Goal: Transaction & Acquisition: Purchase product/service

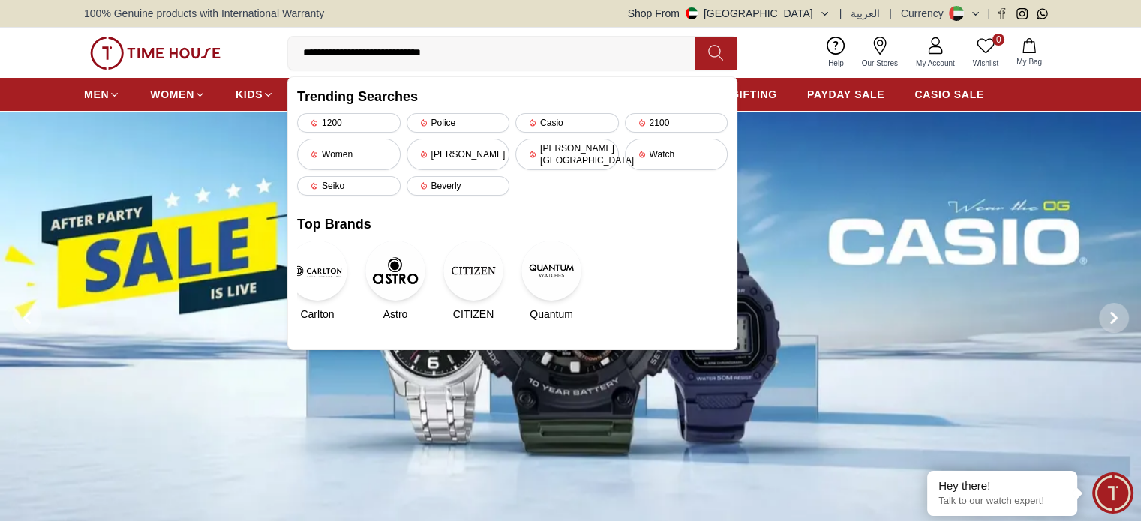
type input "**********"
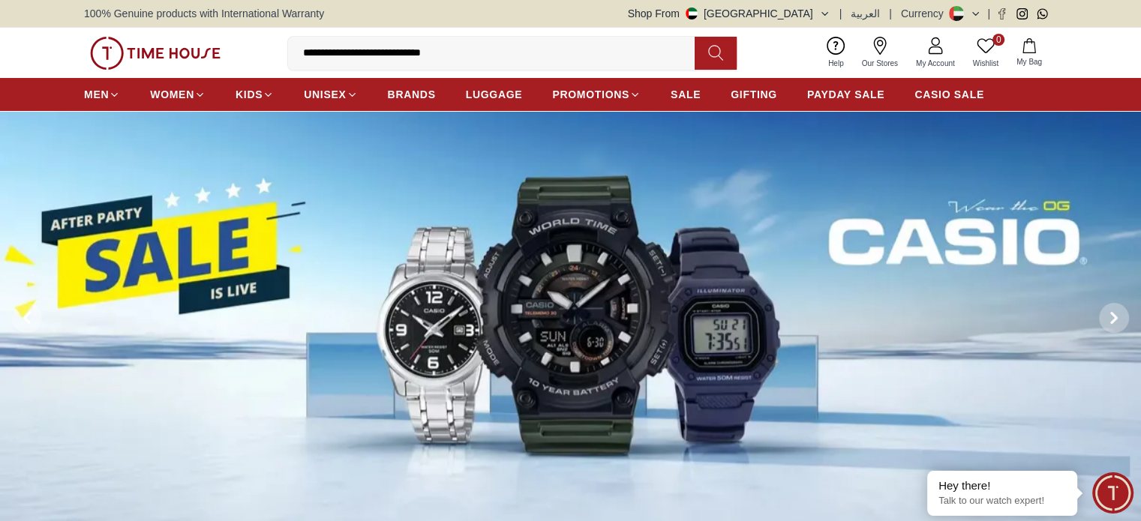
click at [705, 60] on button at bounding box center [716, 53] width 42 height 33
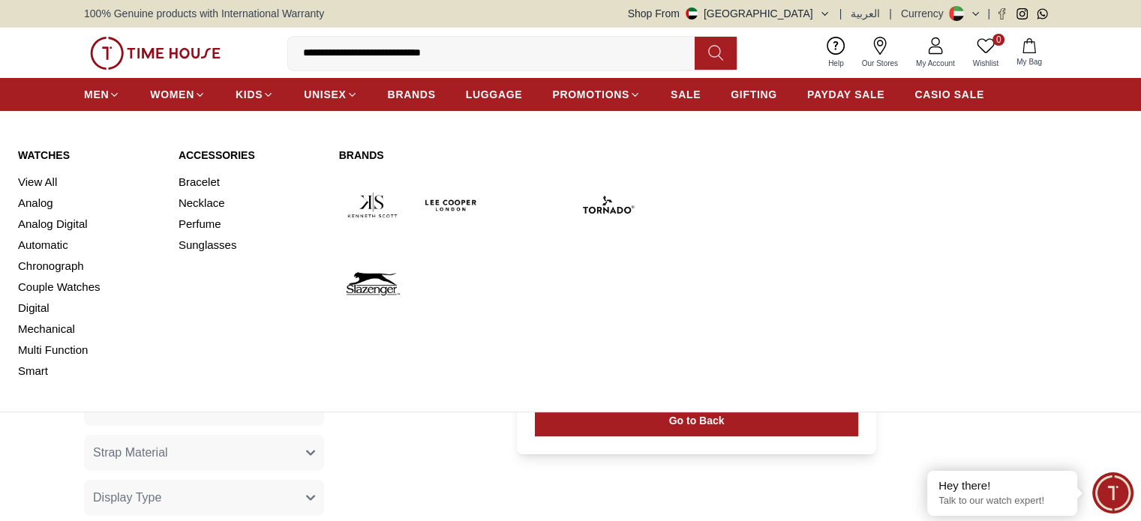
click at [338, 154] on div "Watches View All Analog Analog Digital Automatic Chronograph Couple Watches Dig…" at bounding box center [570, 265] width 1105 height 234
click at [101, 89] on span "MEN" at bounding box center [96, 94] width 25 height 15
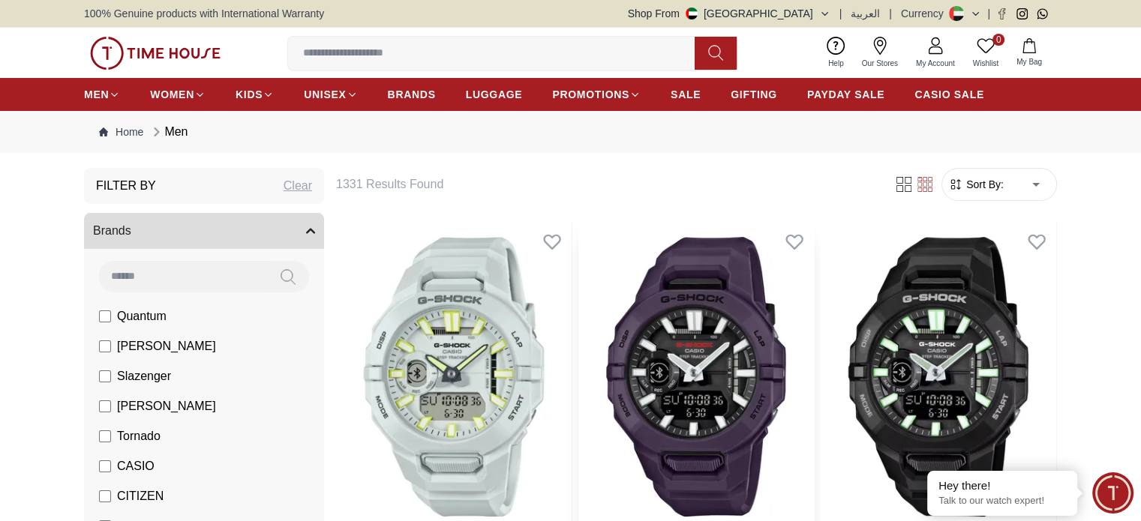
click at [610, 318] on img at bounding box center [697, 377] width 236 height 310
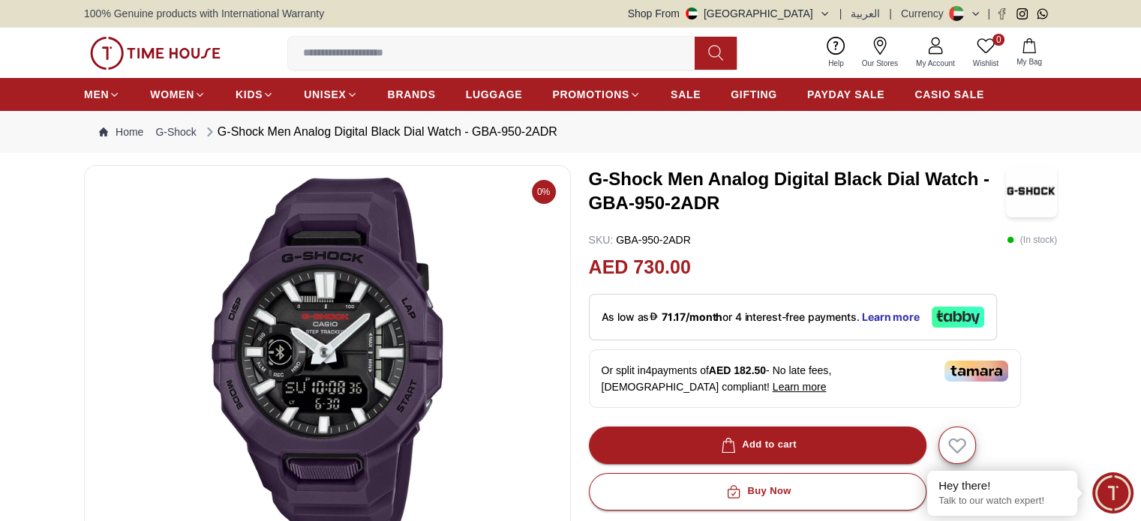
click at [973, 11] on icon at bounding box center [975, 13] width 11 height 11
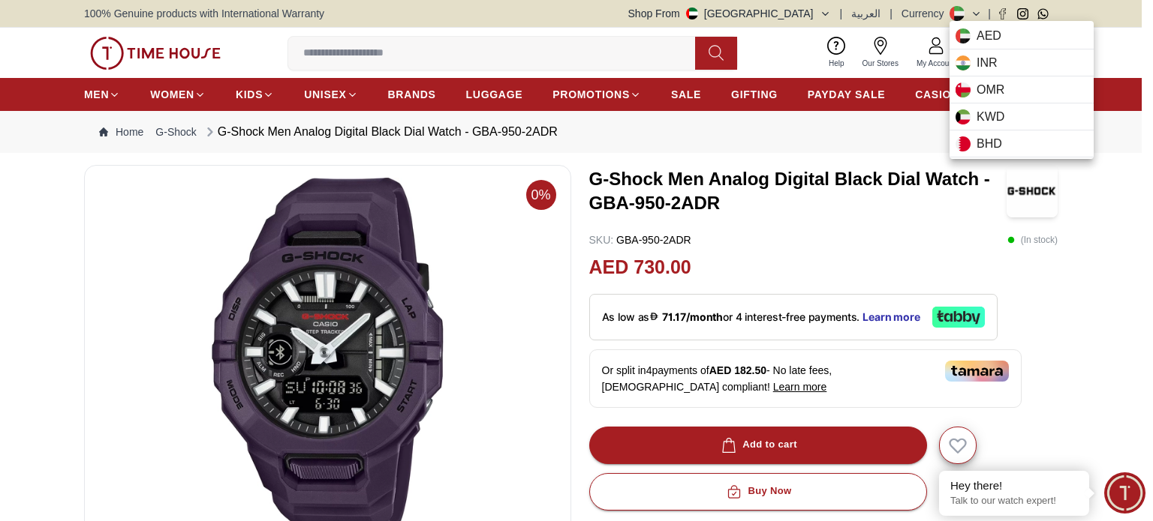
click at [830, 11] on div at bounding box center [576, 260] width 1153 height 521
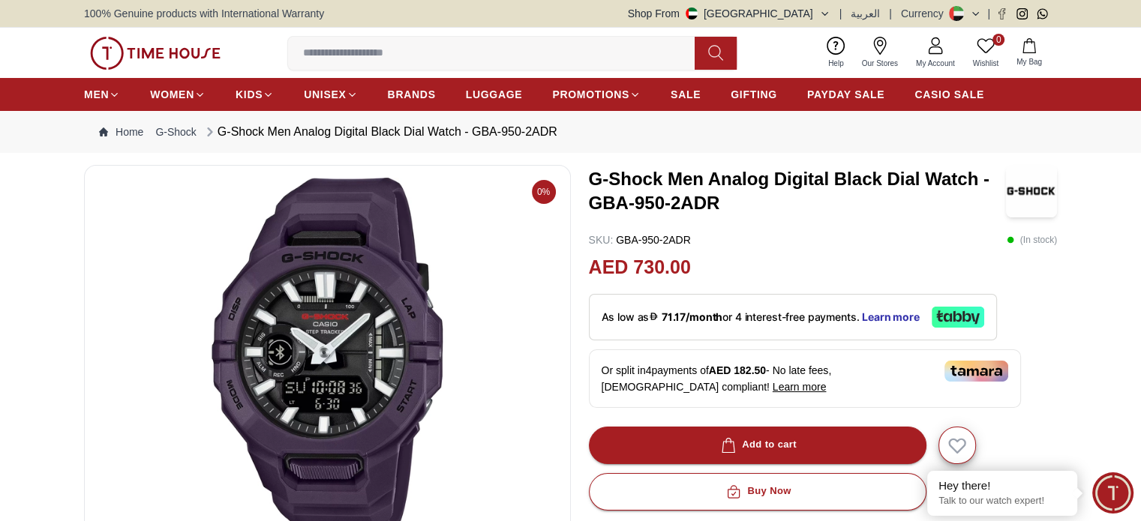
click at [827, 14] on icon "button" at bounding box center [824, 13] width 11 height 11
